Goal: Task Accomplishment & Management: Manage account settings

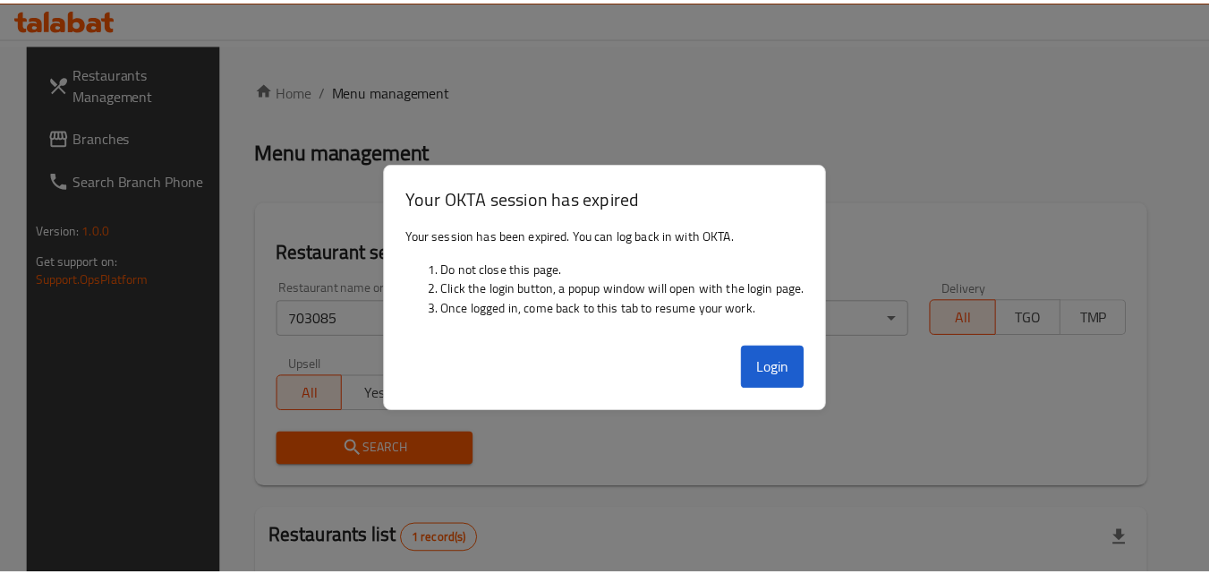
scroll to position [209, 0]
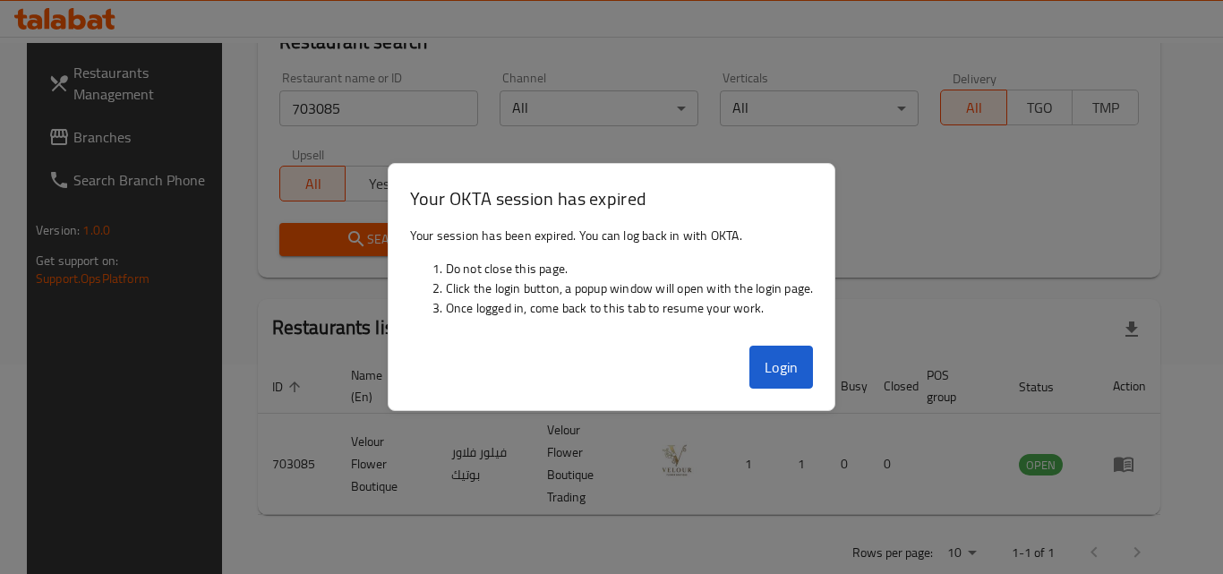
click at [794, 375] on button "Login" at bounding box center [781, 367] width 64 height 43
